Goal: Find specific page/section: Find specific page/section

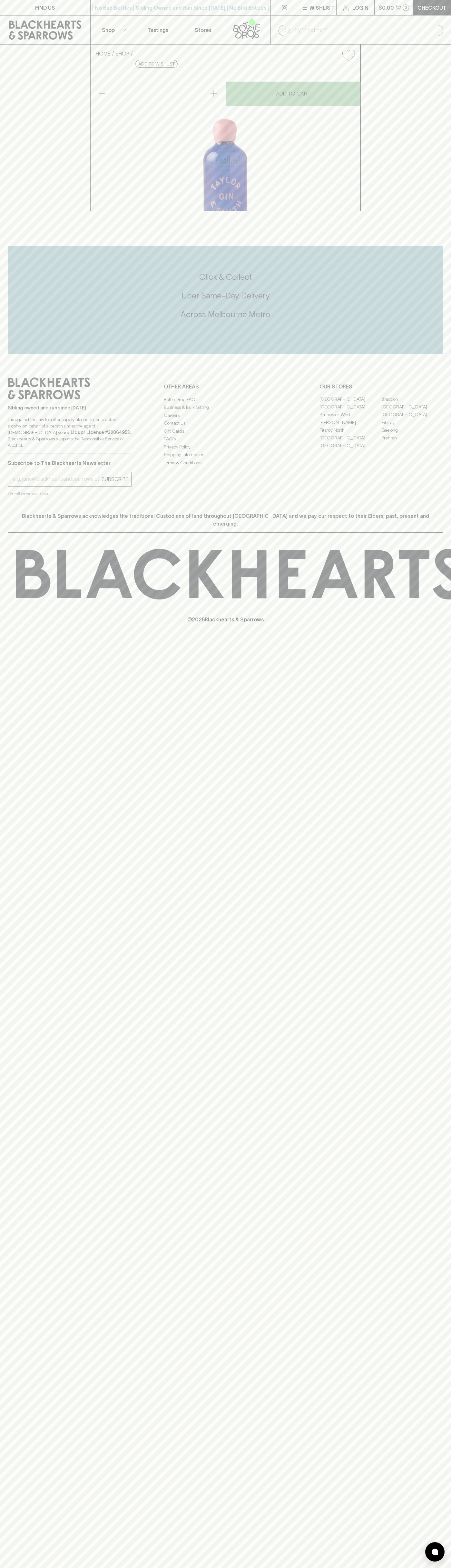
click at [311, 26] on input "text" at bounding box center [366, 30] width 144 height 11
click at [439, 354] on div "Click & Collect Uber Same-Day Delivery Across [GEOGRAPHIC_DATA] Metro" at bounding box center [226, 299] width 436 height 108
click at [407, 1568] on html "FIND US | No Bad Bottles | Sibling Owned and Run Since [DATE] | No Bad Bottles …" at bounding box center [226, 784] width 451 height 1568
click at [23, 934] on div "FIND US | No Bad Bottles | Sibling Owned and Run Since [DATE] | No Bad Bottles …" at bounding box center [226, 784] width 451 height 1568
click at [351, 442] on link "[GEOGRAPHIC_DATA]" at bounding box center [351, 439] width 62 height 8
